Goal: Navigation & Orientation: Find specific page/section

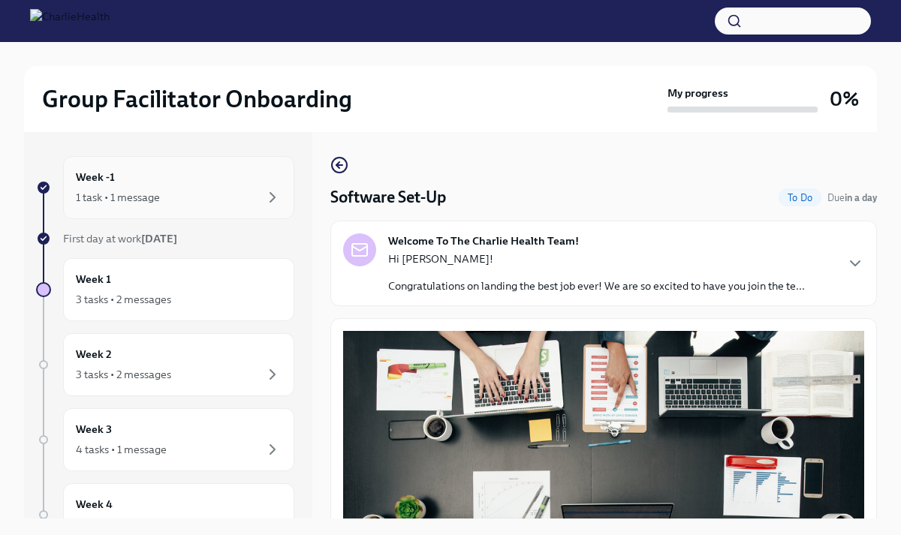
click at [176, 178] on div "Week -1 1 task • 1 message" at bounding box center [179, 188] width 206 height 38
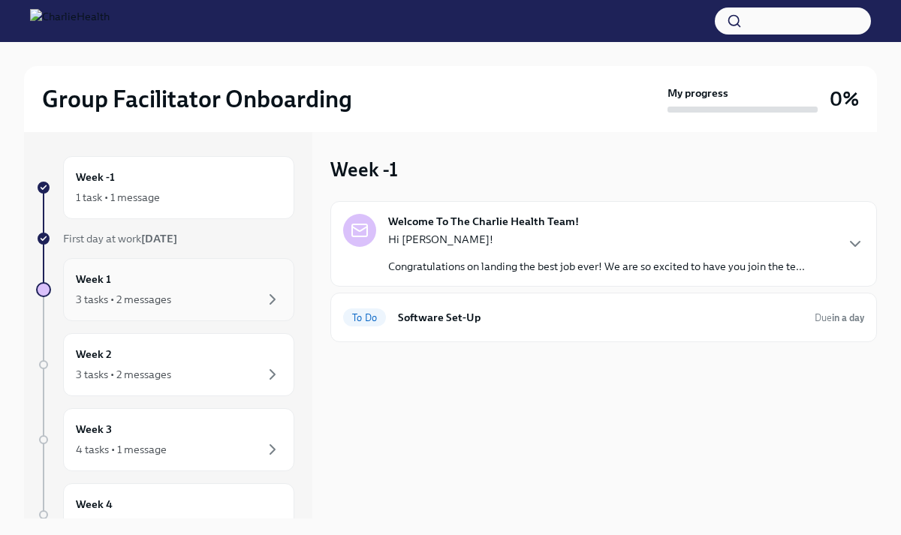
click at [155, 281] on div "Week 1 3 tasks • 2 messages" at bounding box center [179, 290] width 206 height 38
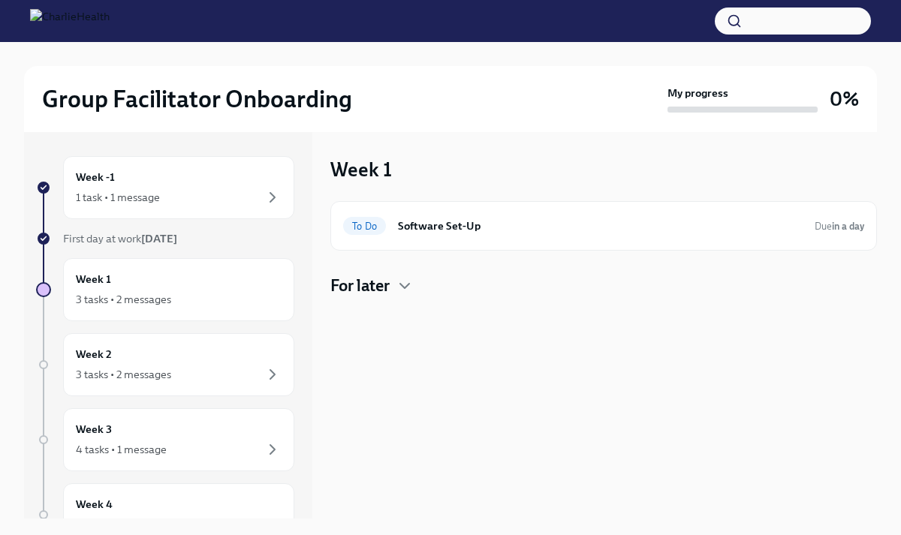
click at [188, 221] on div "Week -1 1 task • 1 message First day at work [DATE] Week 1 3 tasks • 2 messages…" at bounding box center [165, 469] width 258 height 627
click at [196, 194] on div "1 task • 1 message" at bounding box center [179, 197] width 206 height 18
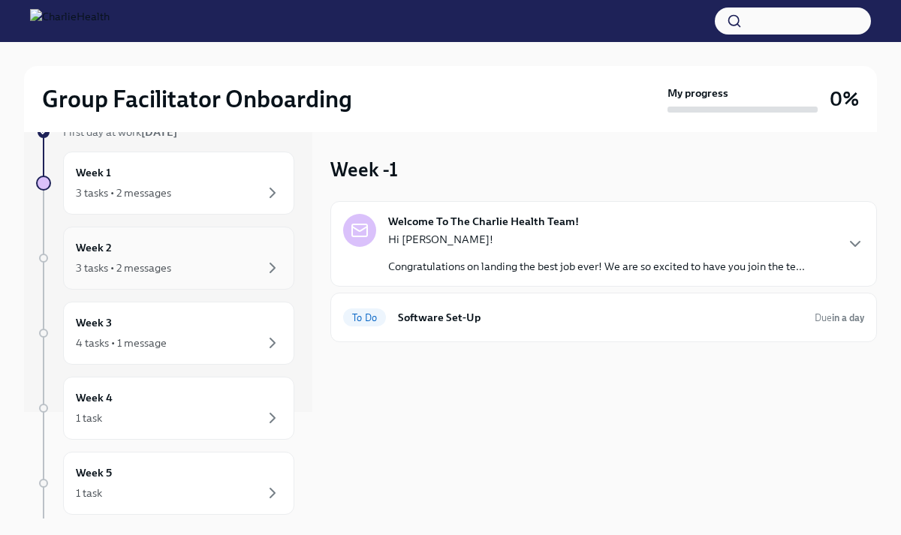
scroll to position [115, 0]
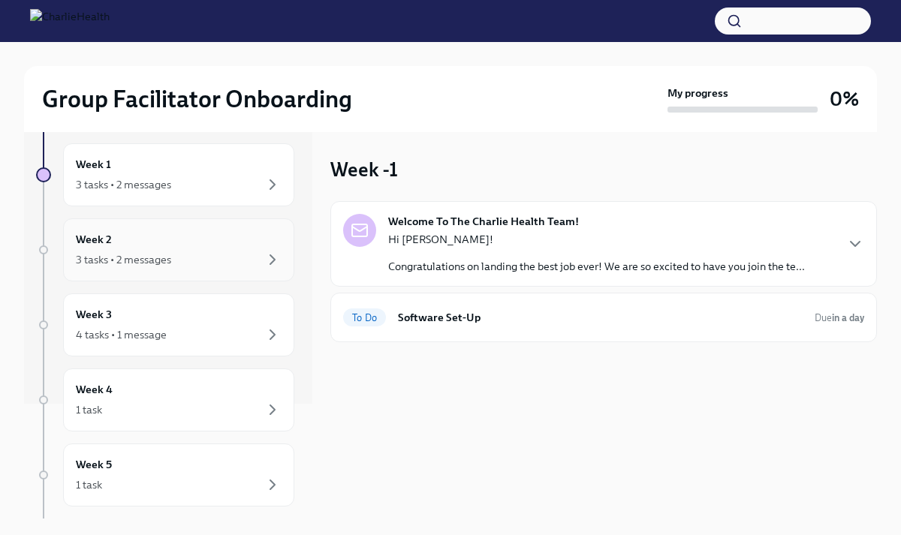
click at [212, 253] on div "3 tasks • 2 messages" at bounding box center [179, 260] width 206 height 18
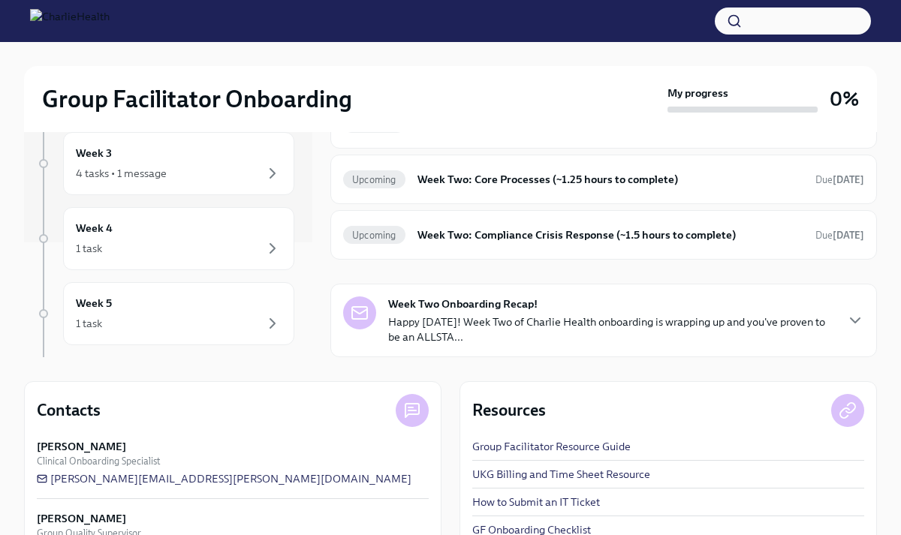
scroll to position [215, 0]
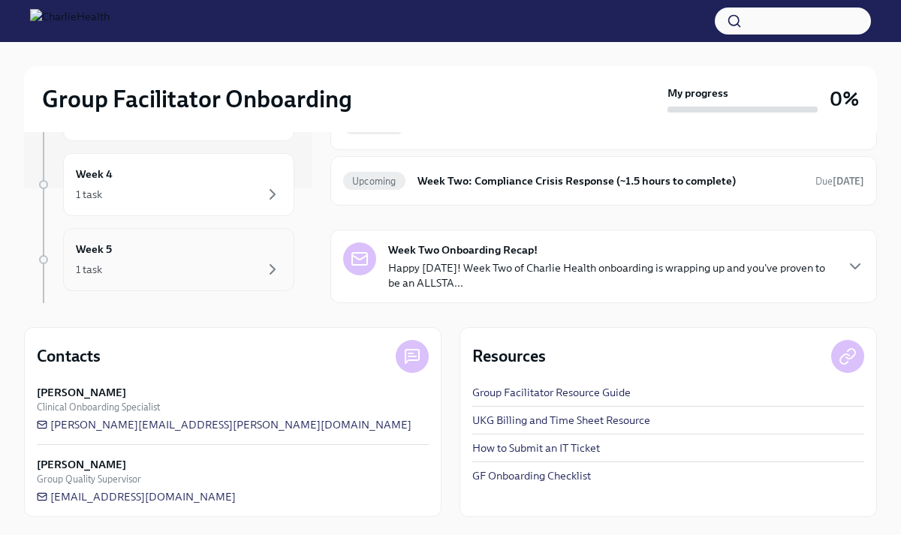
click at [209, 256] on div "Week 5 1 task" at bounding box center [179, 260] width 206 height 38
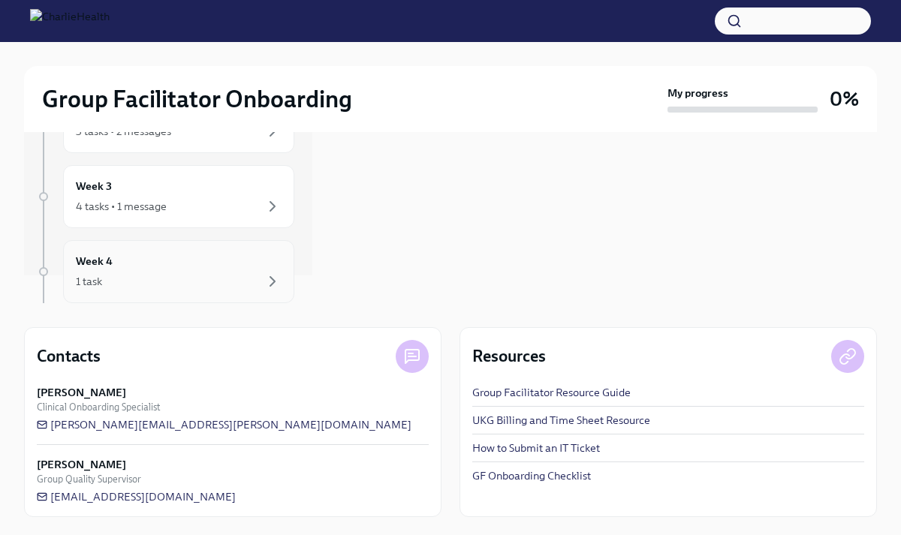
scroll to position [49, 0]
click at [207, 250] on div "Week 4 1 task" at bounding box center [179, 251] width 206 height 38
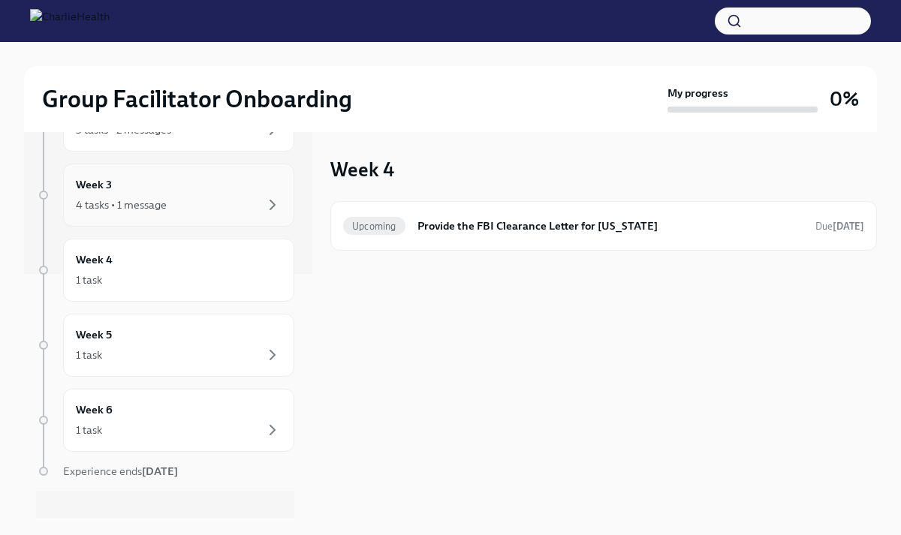
scroll to position [265, 0]
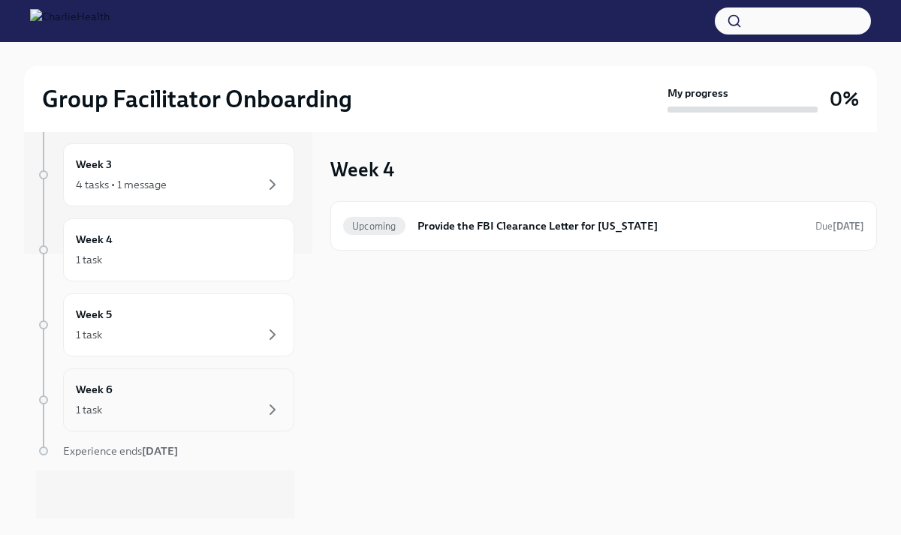
click at [145, 400] on div "Week 6 1 task" at bounding box center [179, 400] width 206 height 38
click at [167, 324] on div "Week 5 1 task" at bounding box center [179, 325] width 206 height 38
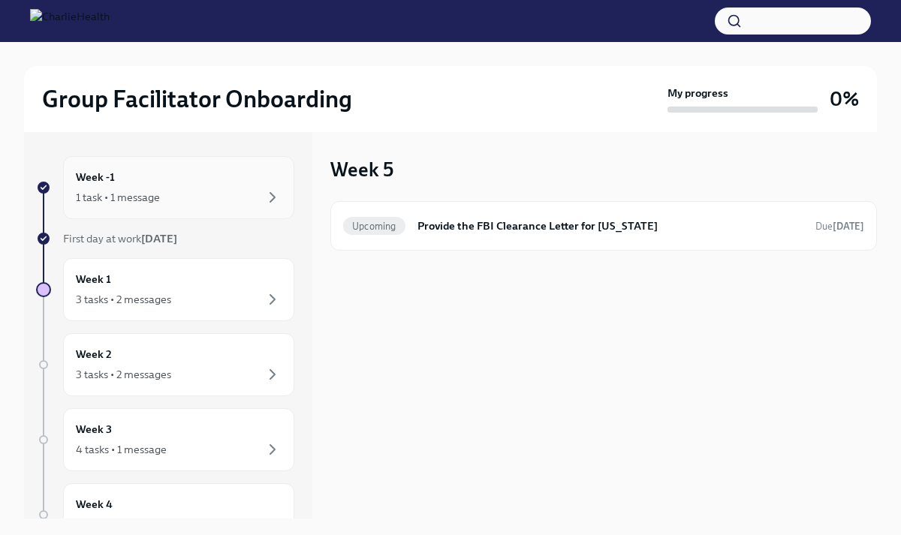
click at [209, 215] on div "Week -1 1 task • 1 message" at bounding box center [178, 187] width 231 height 63
